Goal: Task Accomplishment & Management: Use online tool/utility

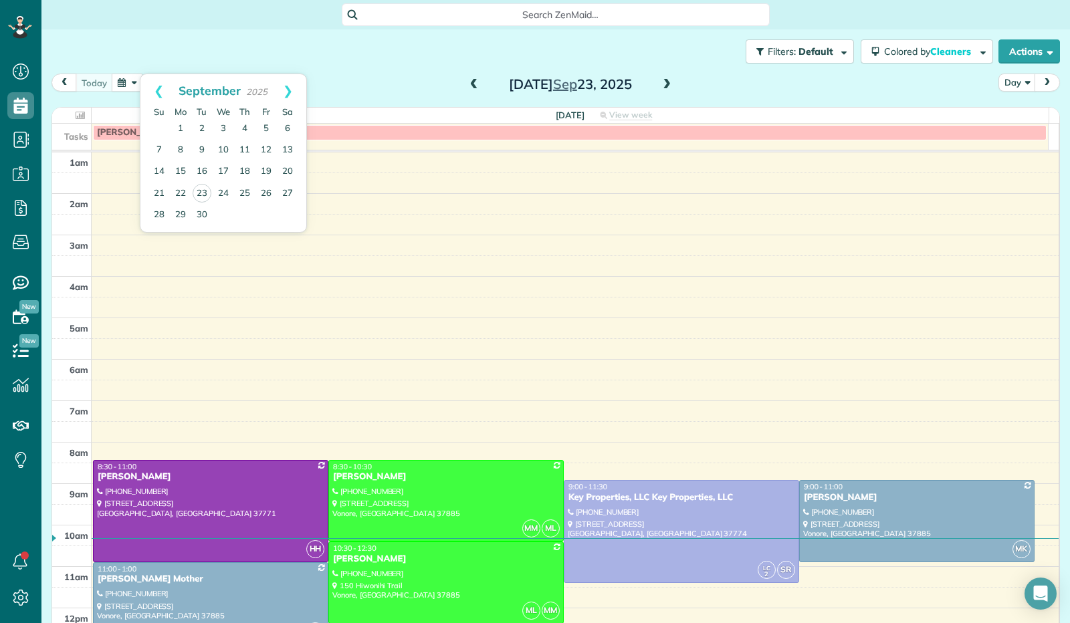
scroll to position [247, 0]
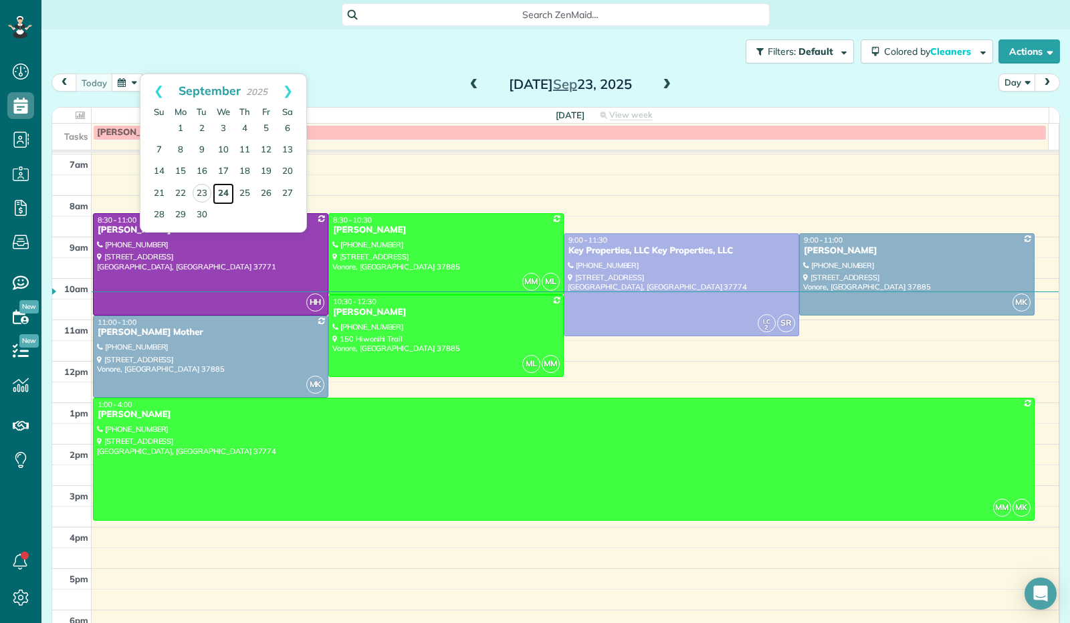
click at [219, 192] on link "24" at bounding box center [223, 193] width 21 height 21
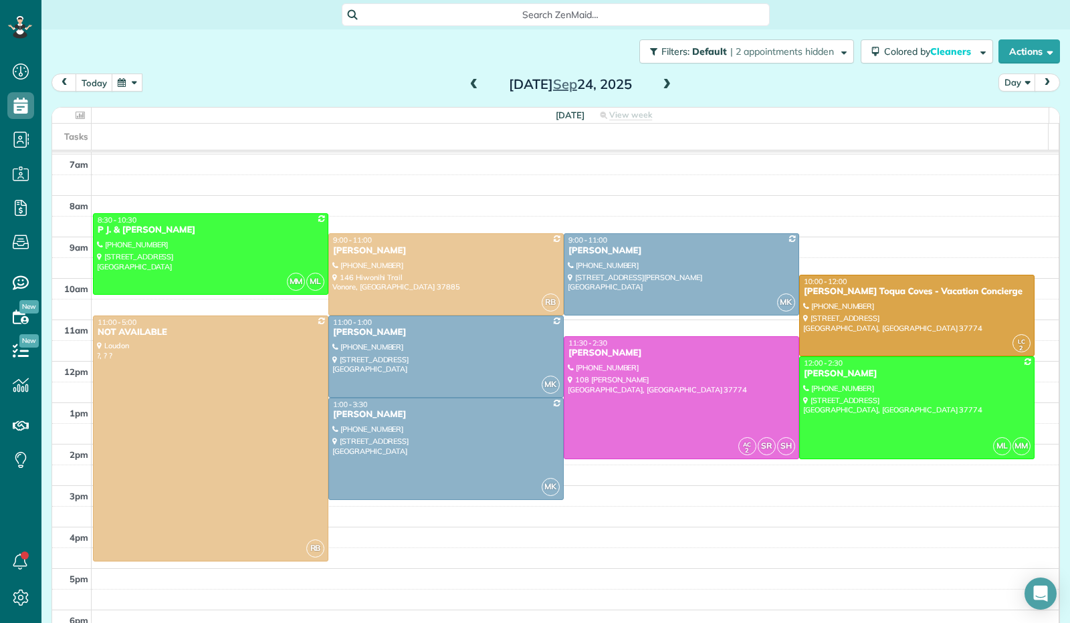
click at [665, 82] on span at bounding box center [666, 85] width 15 height 12
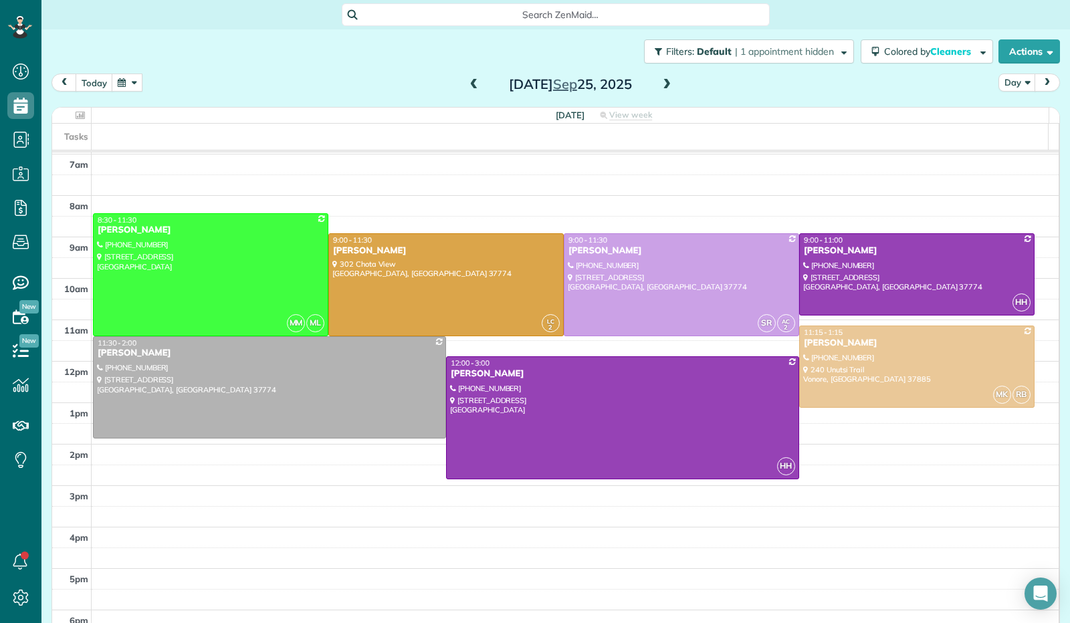
click at [660, 86] on span at bounding box center [666, 85] width 15 height 12
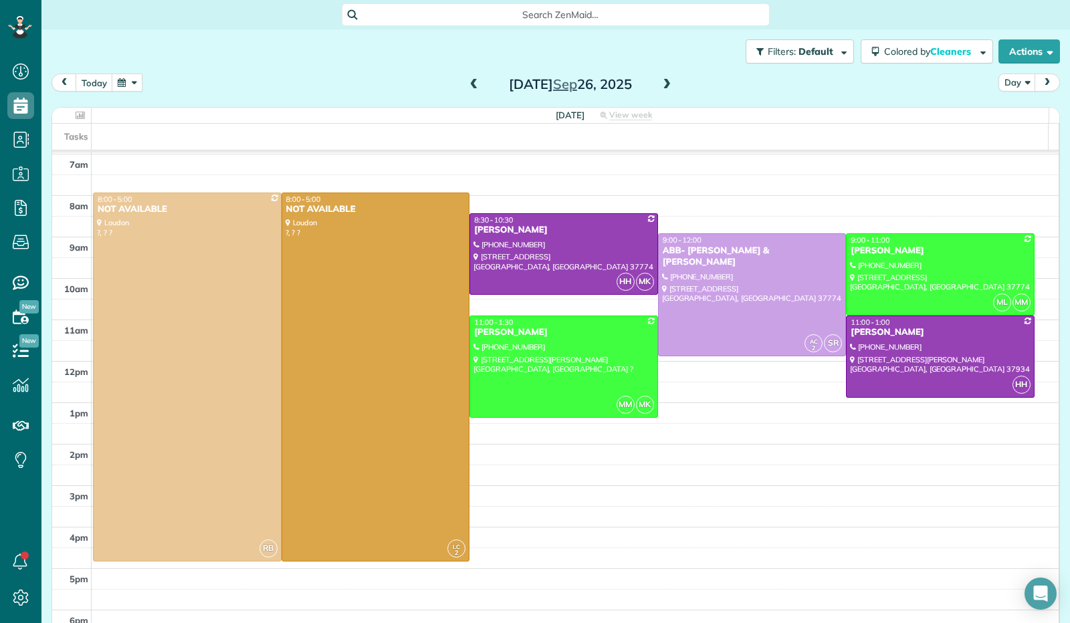
click at [665, 82] on span at bounding box center [666, 85] width 15 height 12
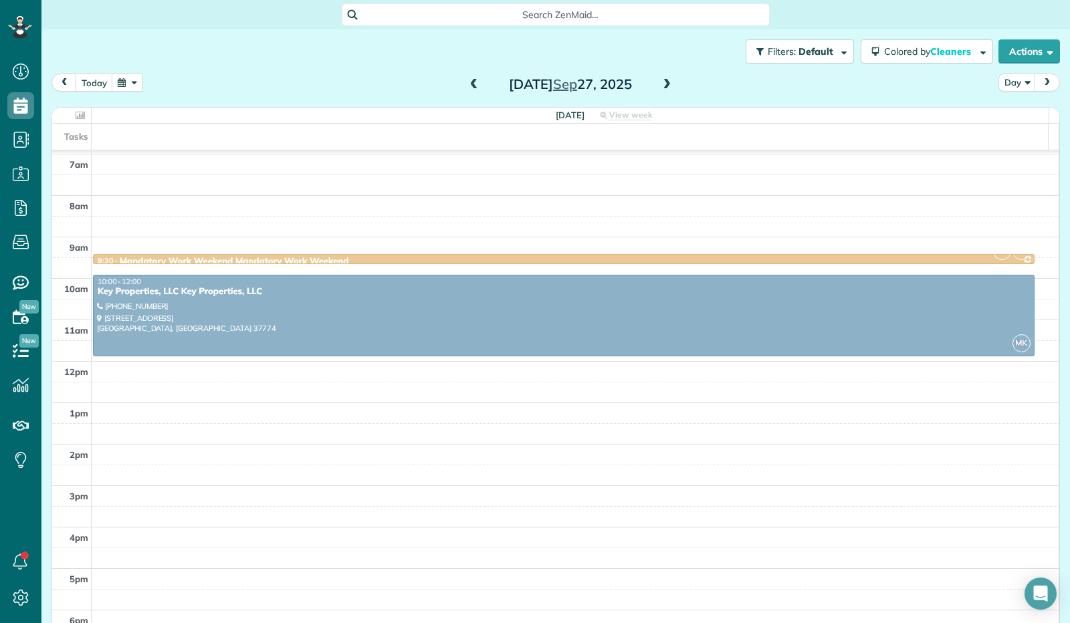
click at [662, 82] on span at bounding box center [666, 85] width 15 height 12
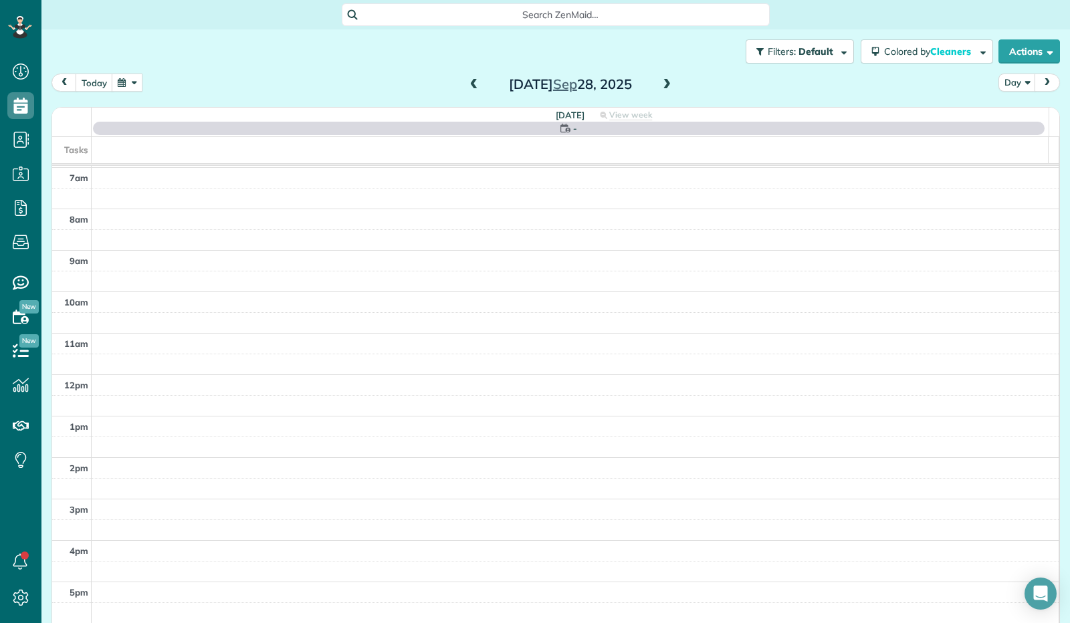
click at [659, 86] on span at bounding box center [666, 85] width 15 height 12
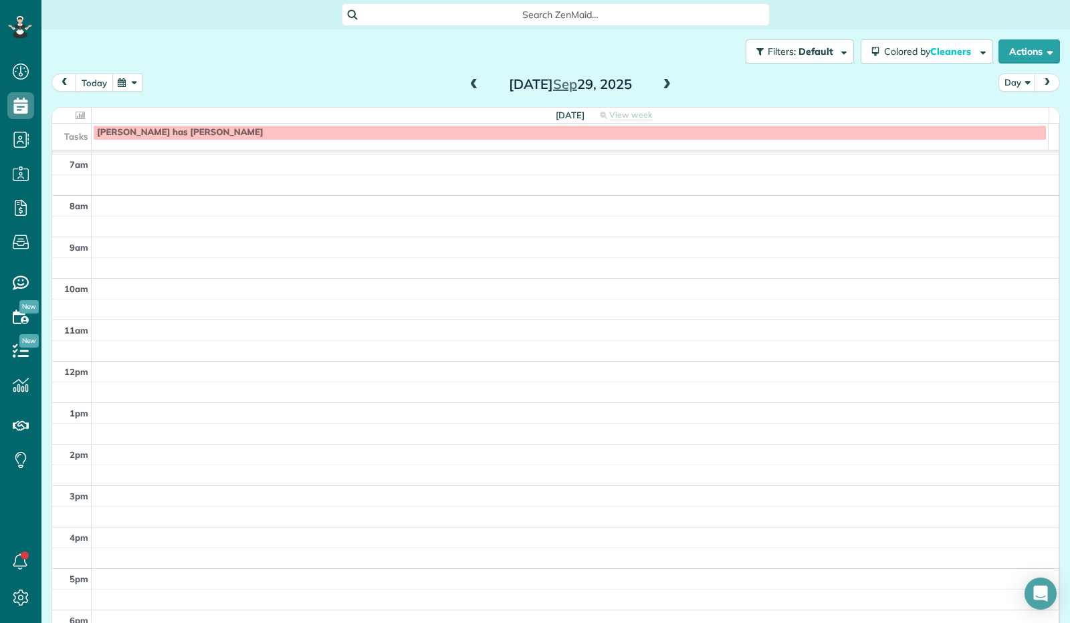
click at [96, 78] on button "today" at bounding box center [94, 83] width 37 height 18
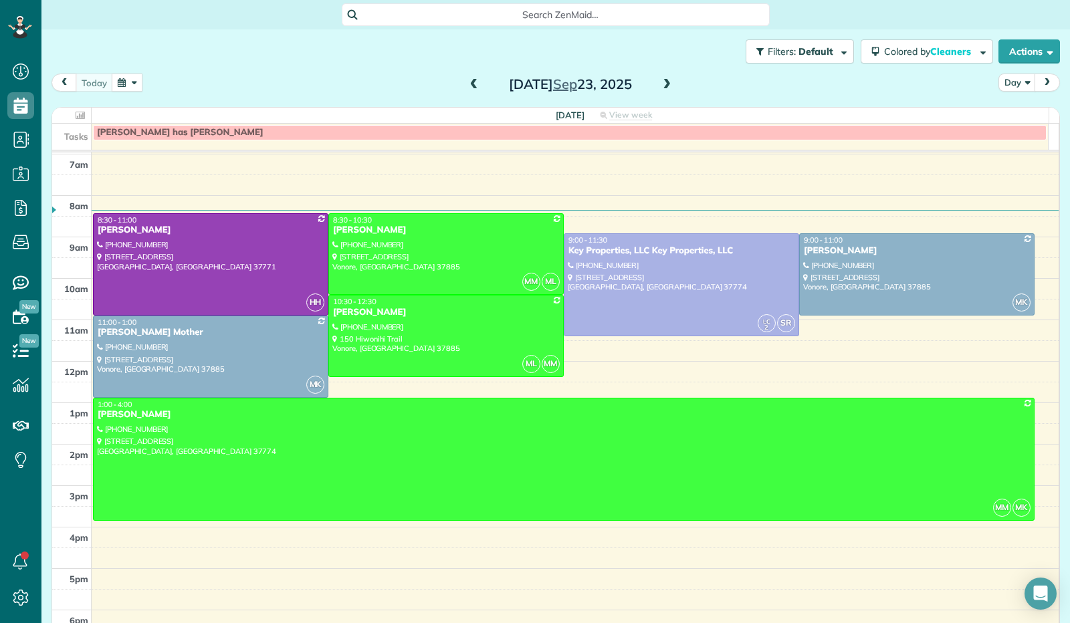
click at [467, 78] on span at bounding box center [474, 85] width 15 height 20
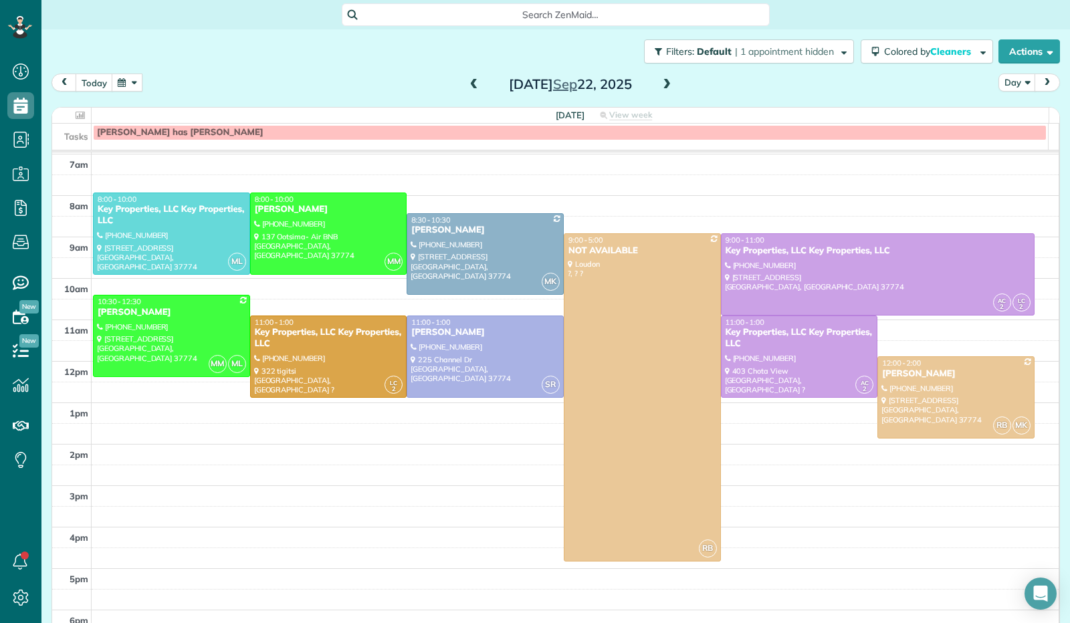
click at [663, 80] on span at bounding box center [666, 85] width 15 height 12
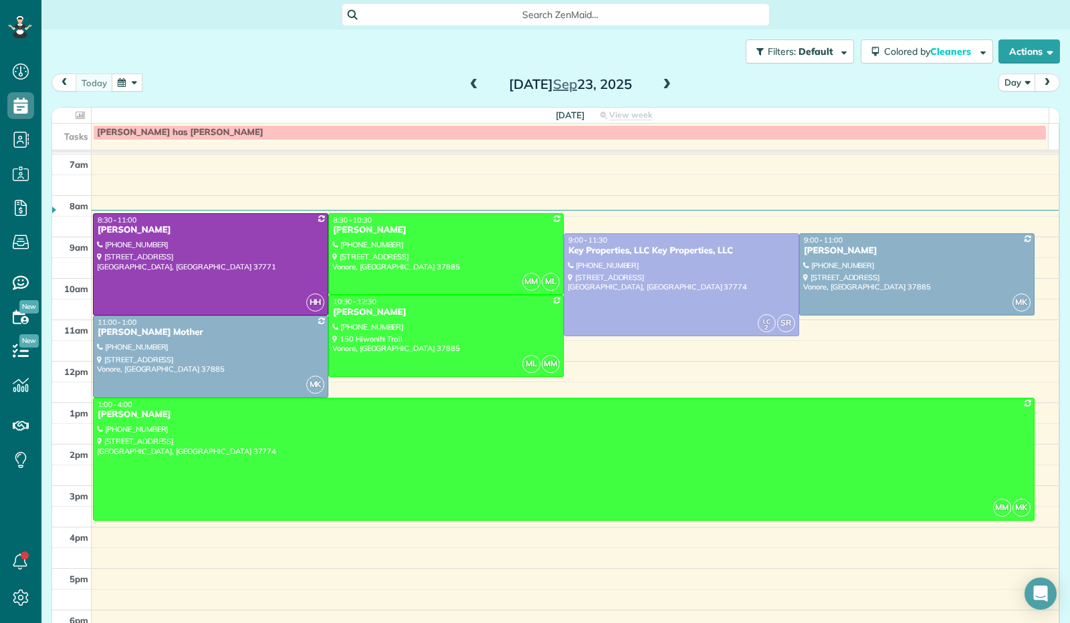
click at [659, 78] on span at bounding box center [666, 85] width 15 height 20
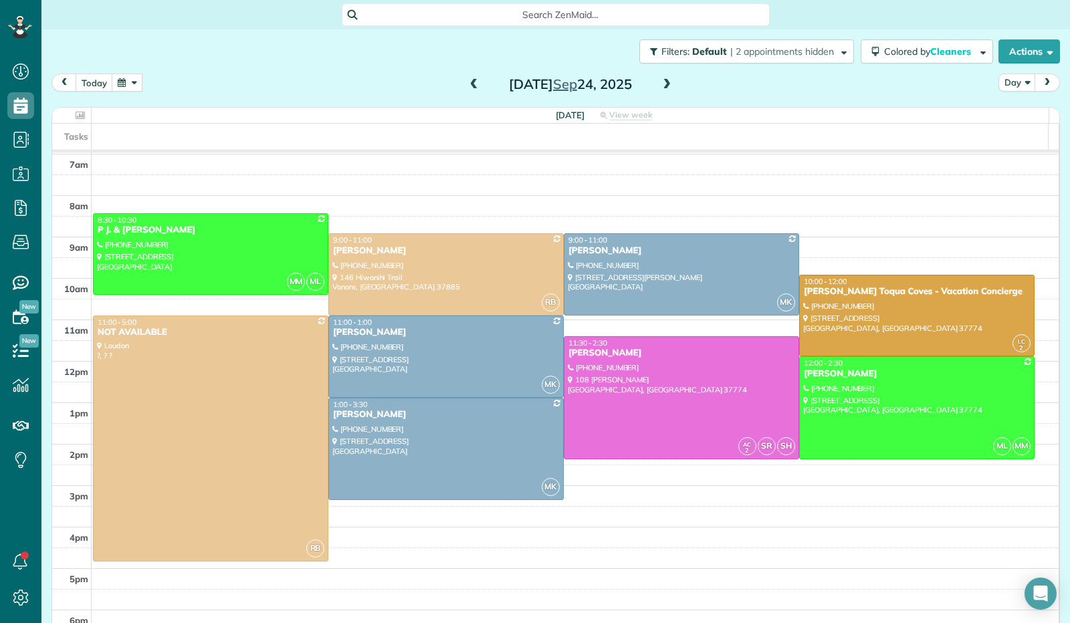
click at [659, 86] on span at bounding box center [666, 85] width 15 height 12
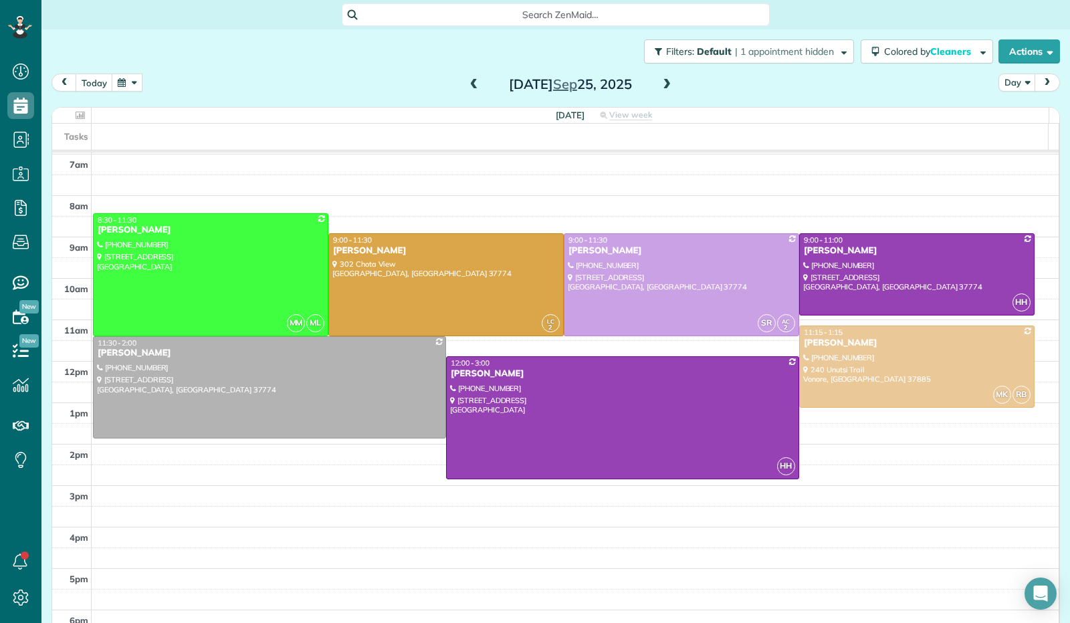
click at [659, 79] on span at bounding box center [666, 85] width 15 height 12
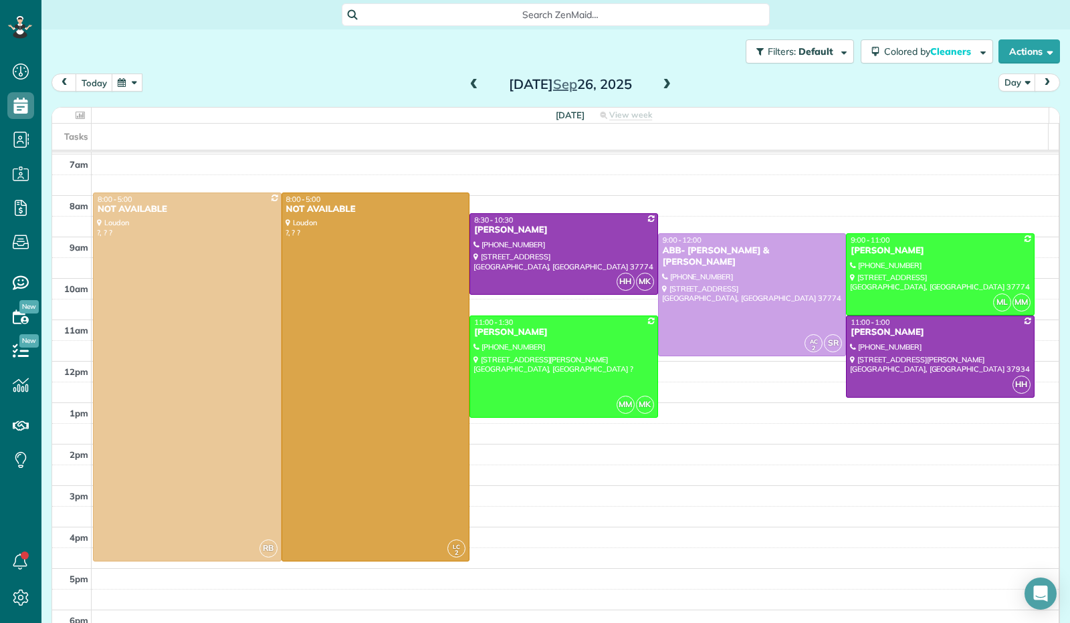
click at [659, 84] on span at bounding box center [666, 85] width 15 height 12
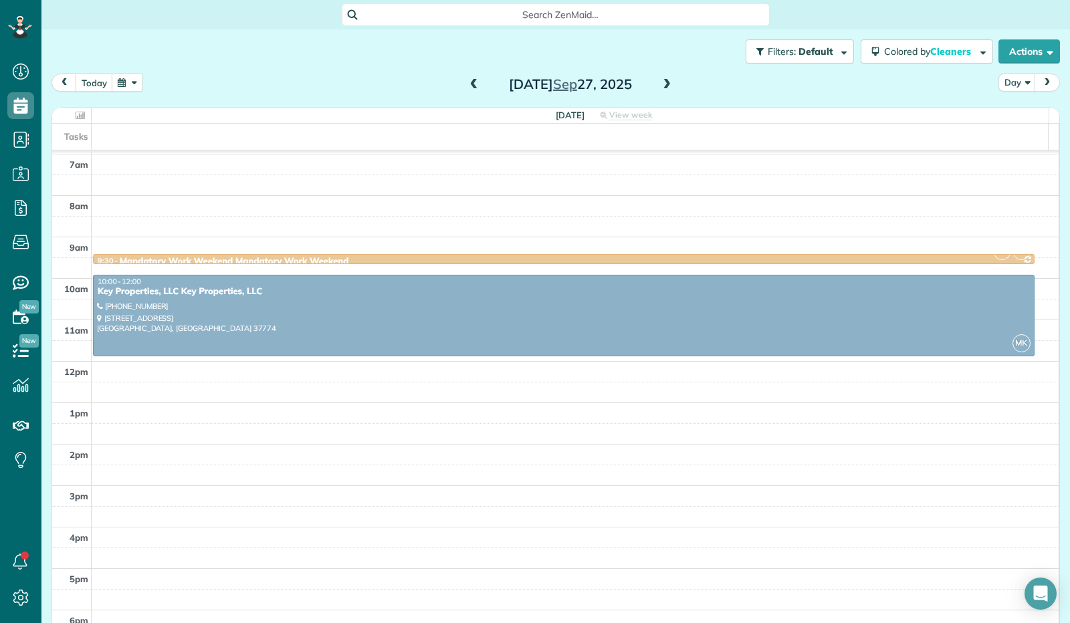
click at [659, 82] on span at bounding box center [666, 85] width 15 height 12
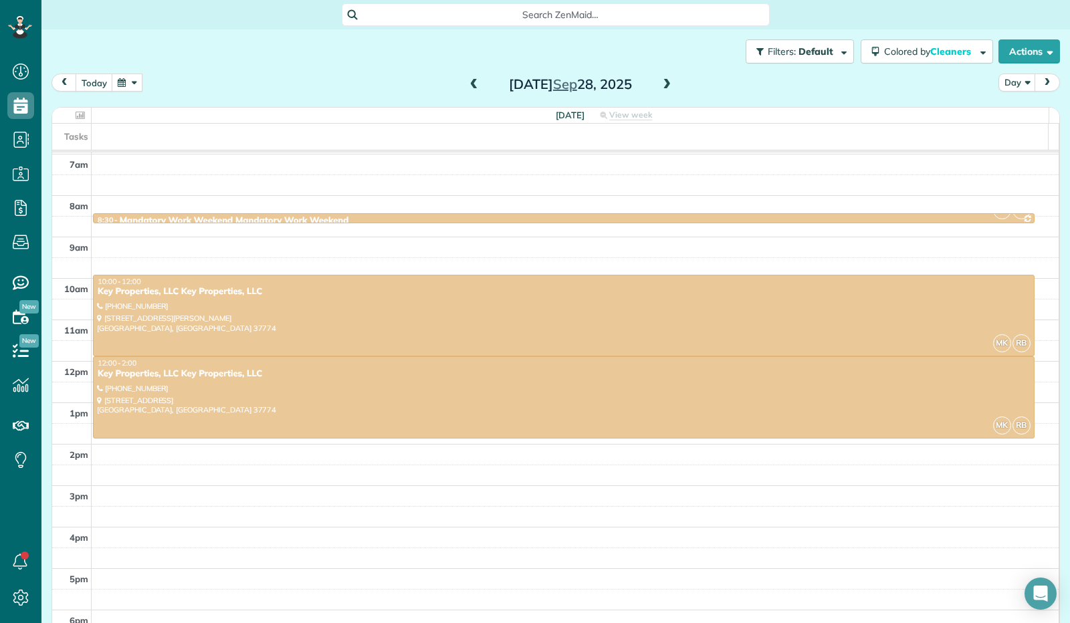
click at [659, 84] on span at bounding box center [666, 85] width 15 height 12
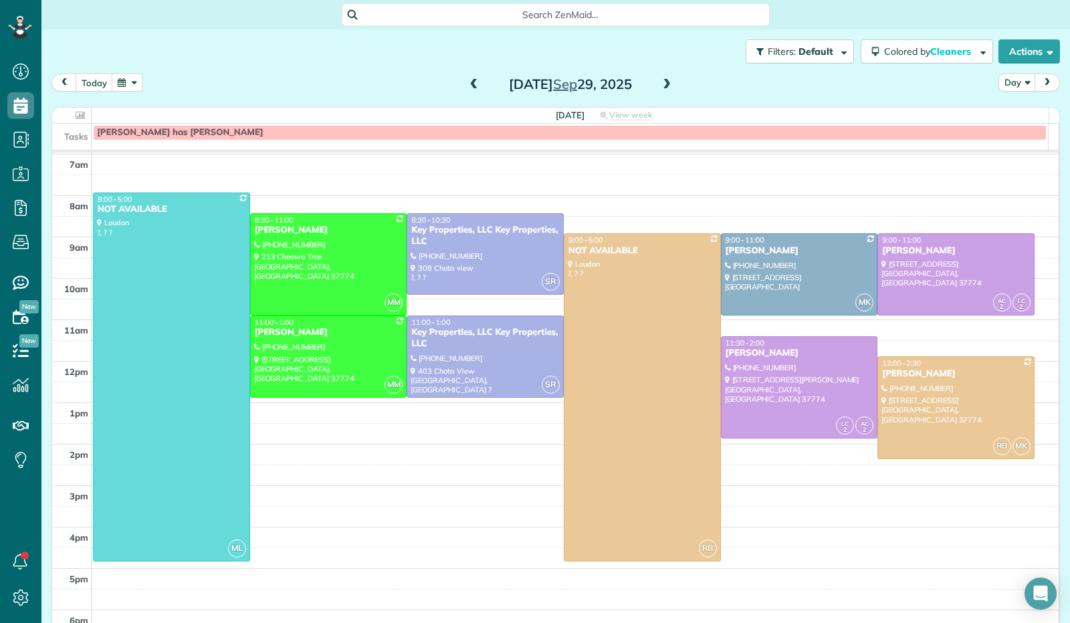
click at [659, 86] on span at bounding box center [666, 85] width 15 height 12
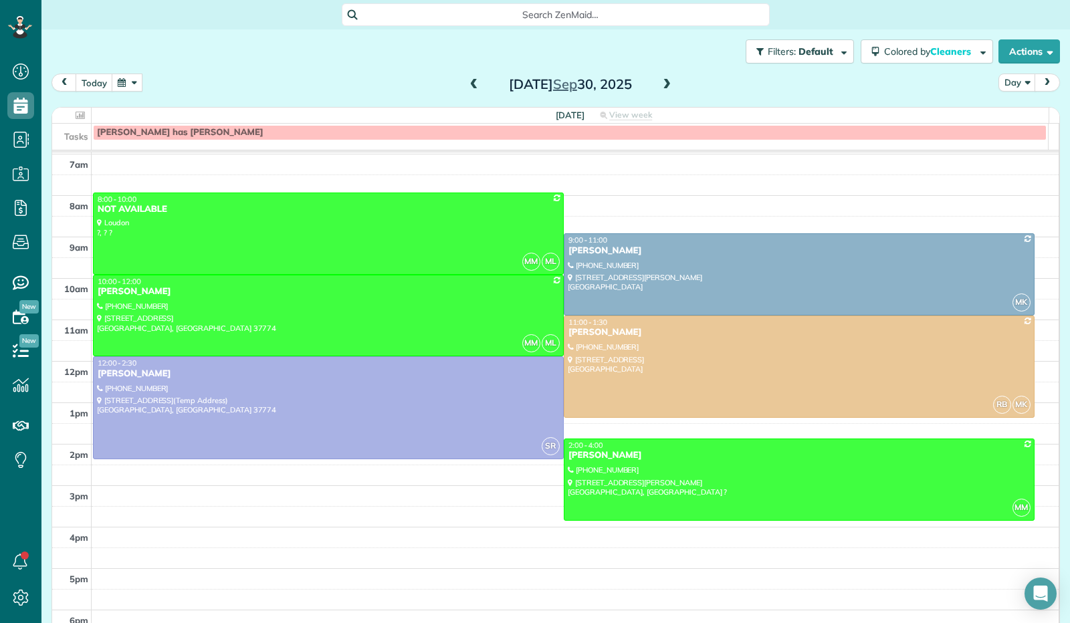
click at [659, 77] on span at bounding box center [666, 85] width 15 height 20
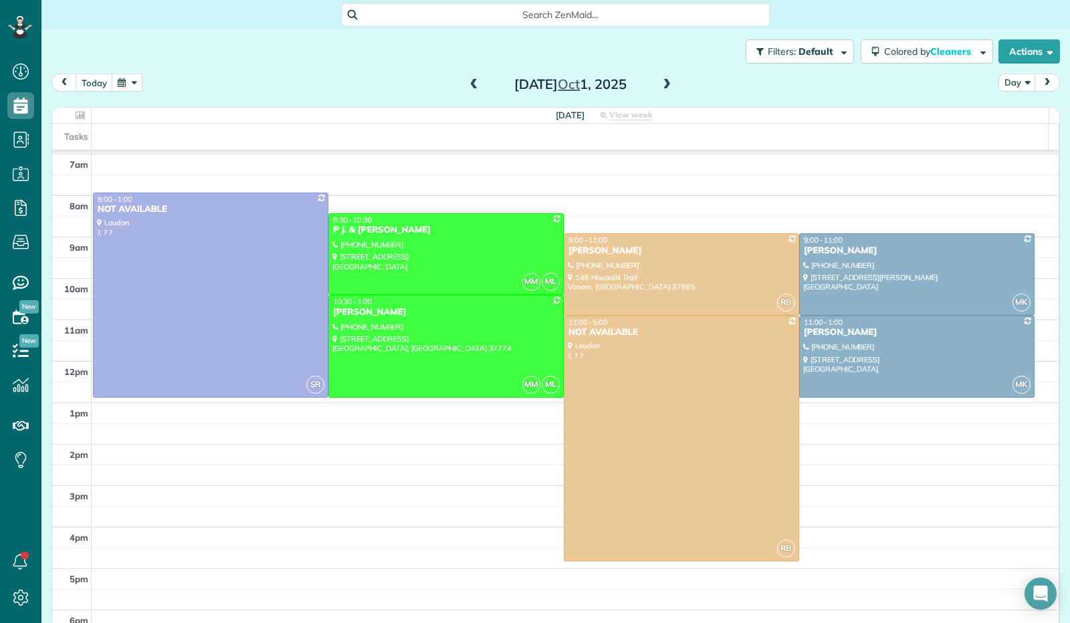
click at [663, 83] on span at bounding box center [666, 85] width 15 height 12
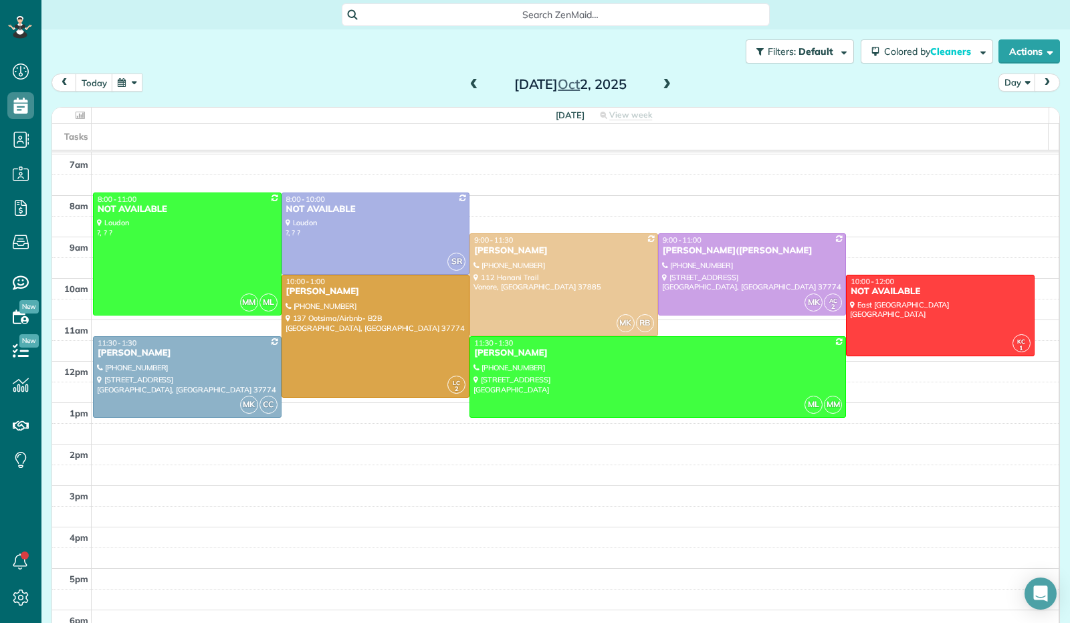
click at [661, 79] on span at bounding box center [666, 85] width 15 height 12
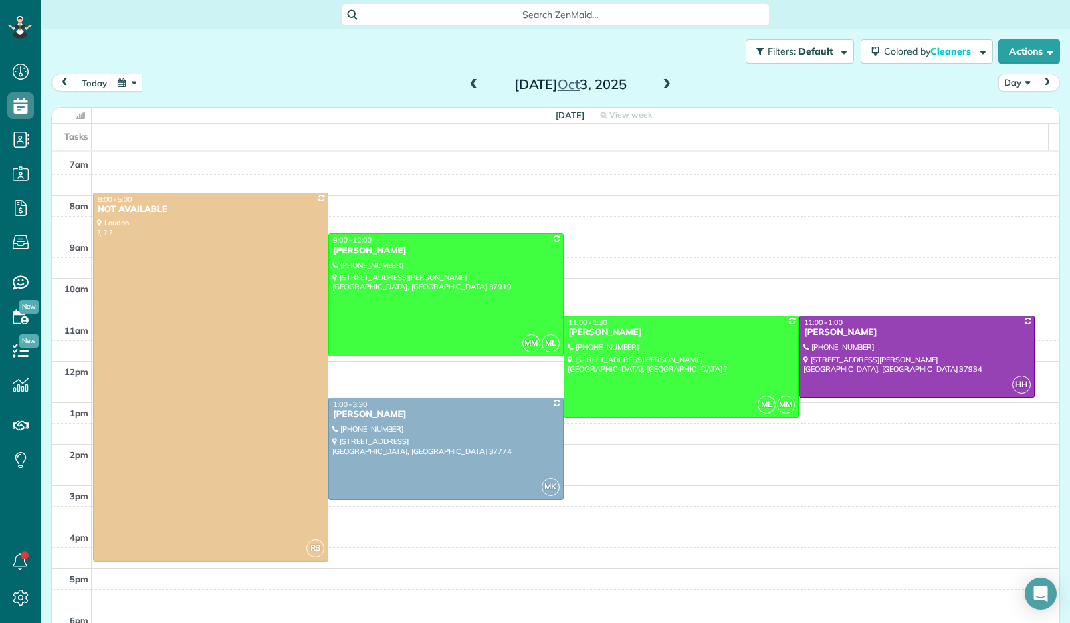
click at [665, 79] on span at bounding box center [666, 85] width 15 height 12
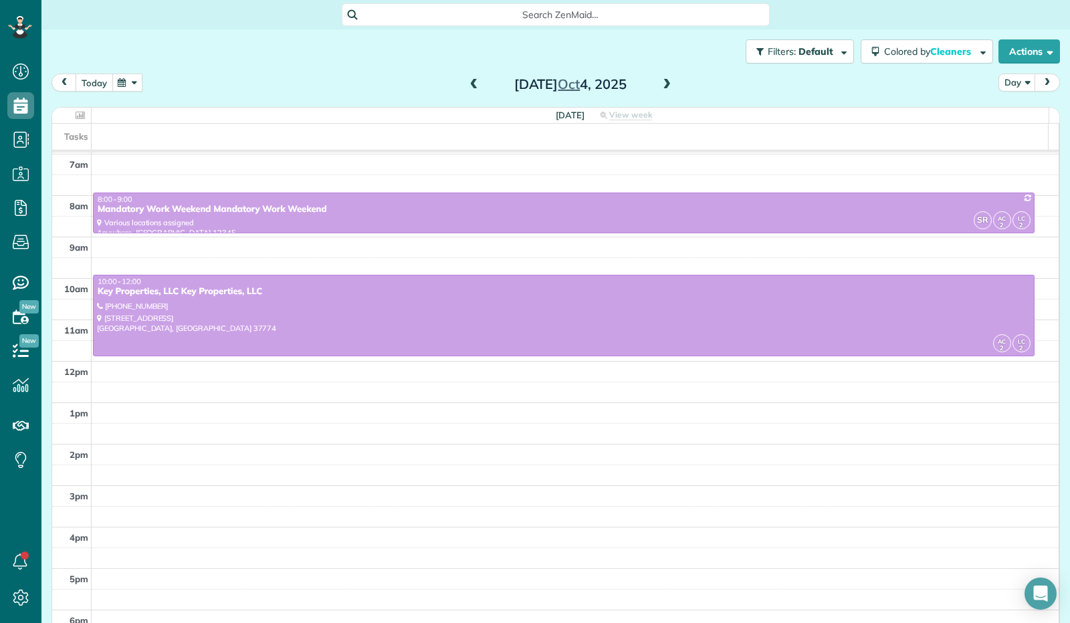
click at [92, 84] on button "today" at bounding box center [94, 83] width 37 height 18
